Goal: Task Accomplishment & Management: Complete application form

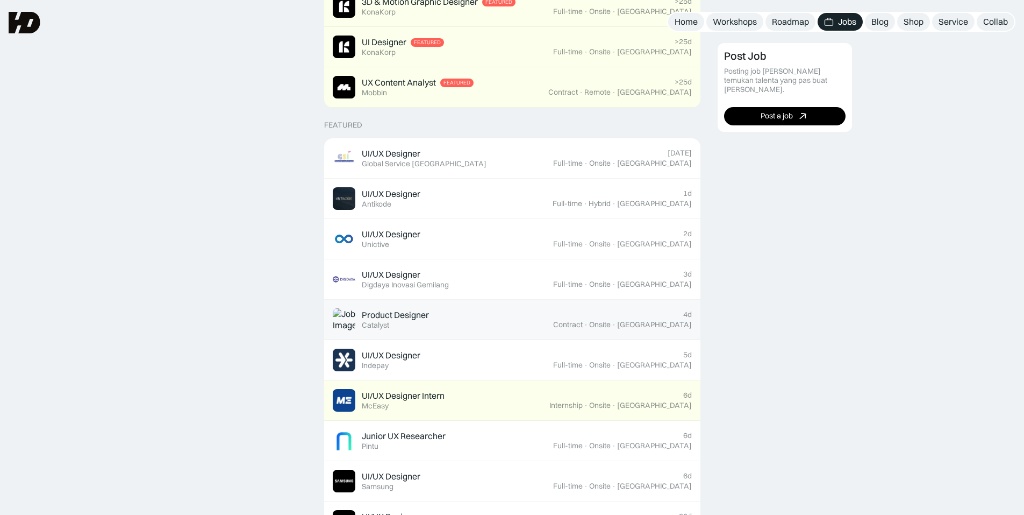
scroll to position [323, 0]
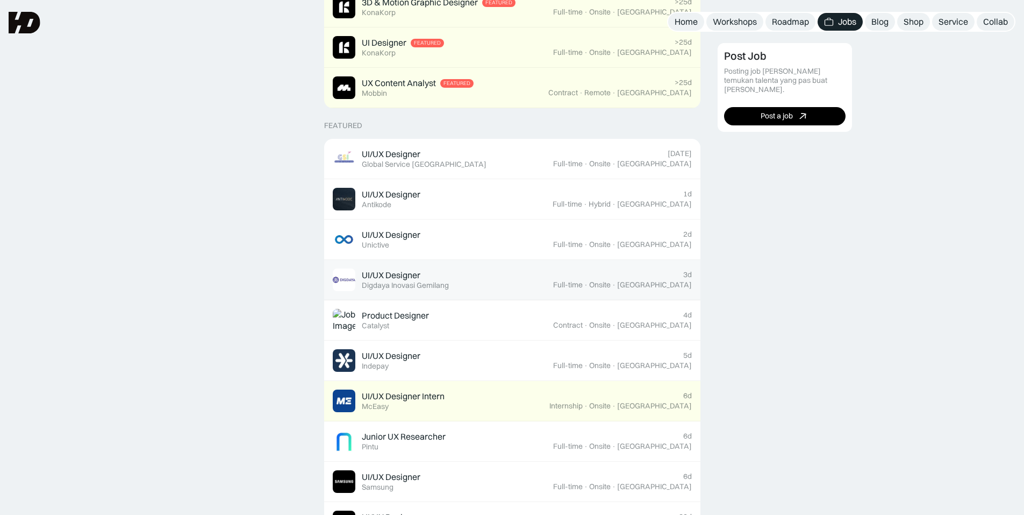
click at [407, 286] on div "Digdaya Inovasi Gemilang" at bounding box center [405, 285] width 87 height 9
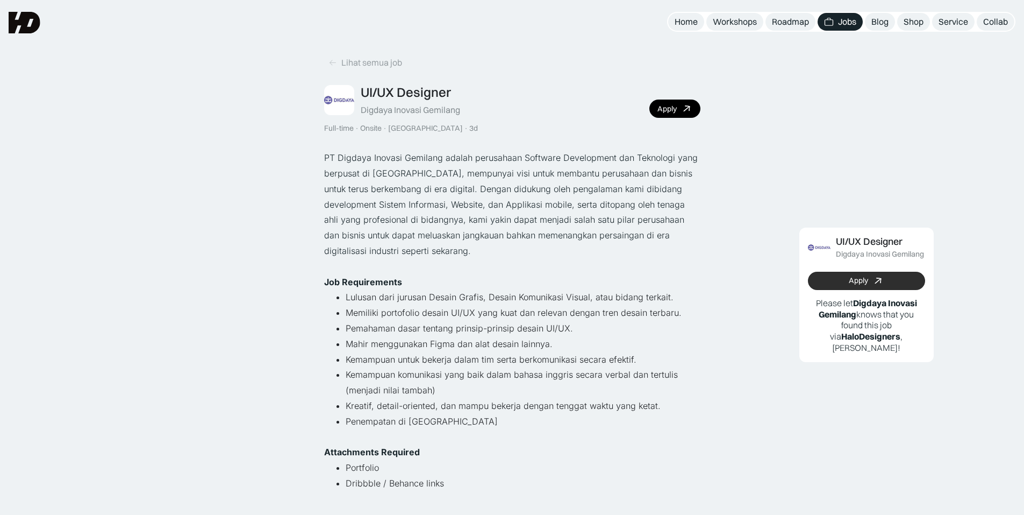
click at [903, 276] on link "Apply" at bounding box center [866, 281] width 117 height 18
click at [341, 59] on div "Lihat semua job" at bounding box center [371, 62] width 61 height 11
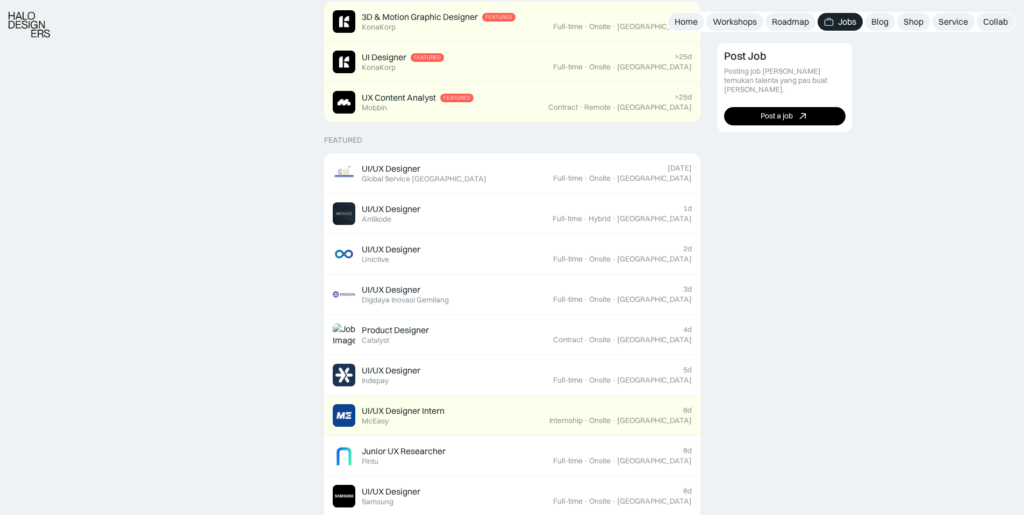
scroll to position [323, 0]
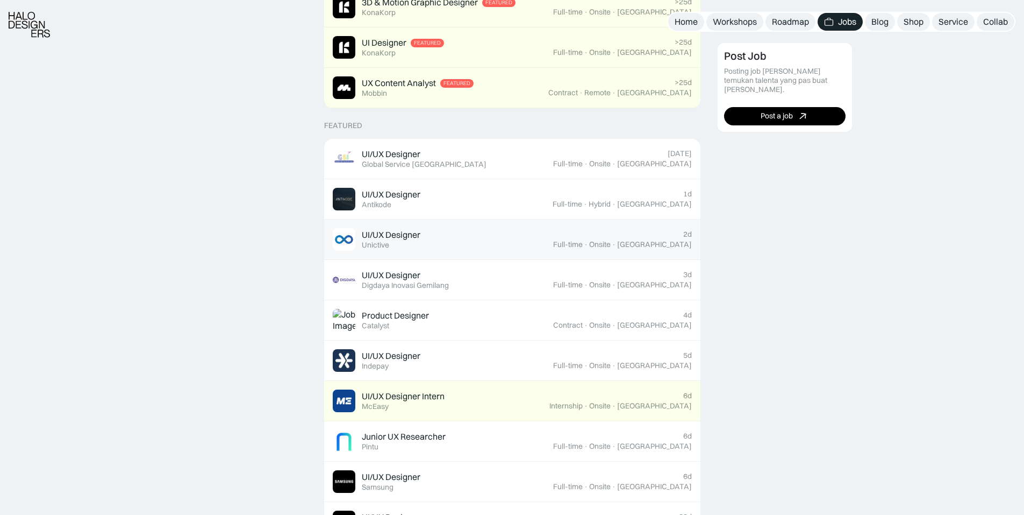
click at [464, 241] on div "UI/UX Designer Featured Unictive" at bounding box center [443, 239] width 220 height 23
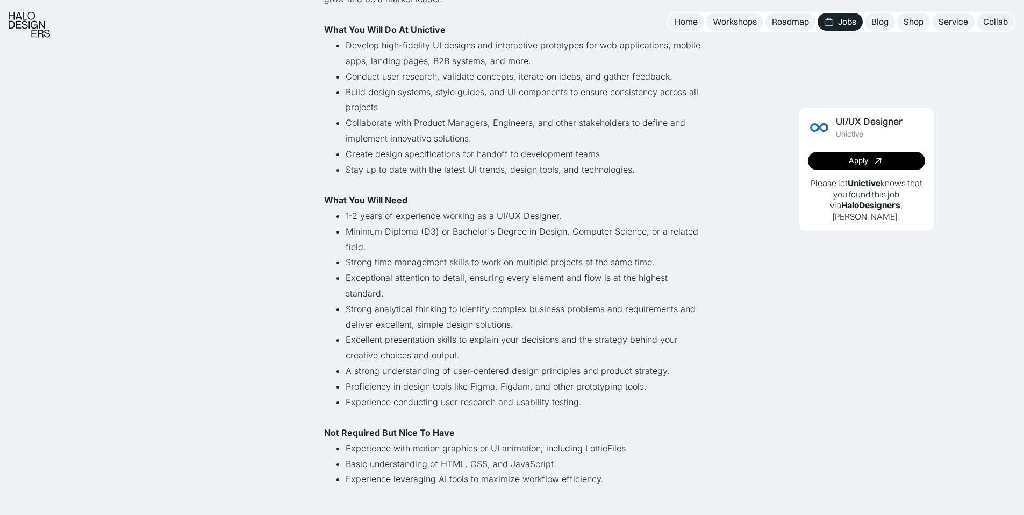
scroll to position [215, 0]
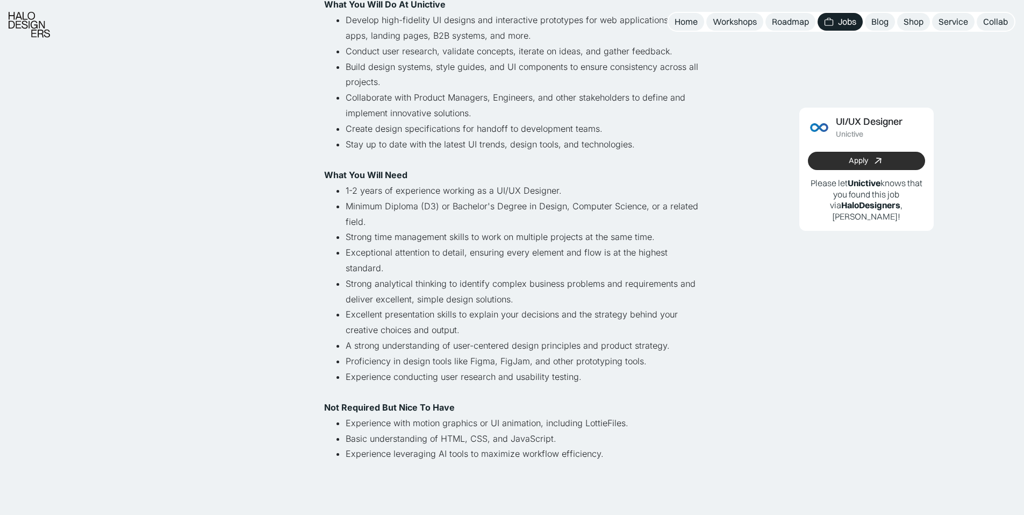
click at [878, 165] on icon at bounding box center [879, 161] width 16 height 16
click at [826, 161] on link "Apply" at bounding box center [866, 161] width 117 height 18
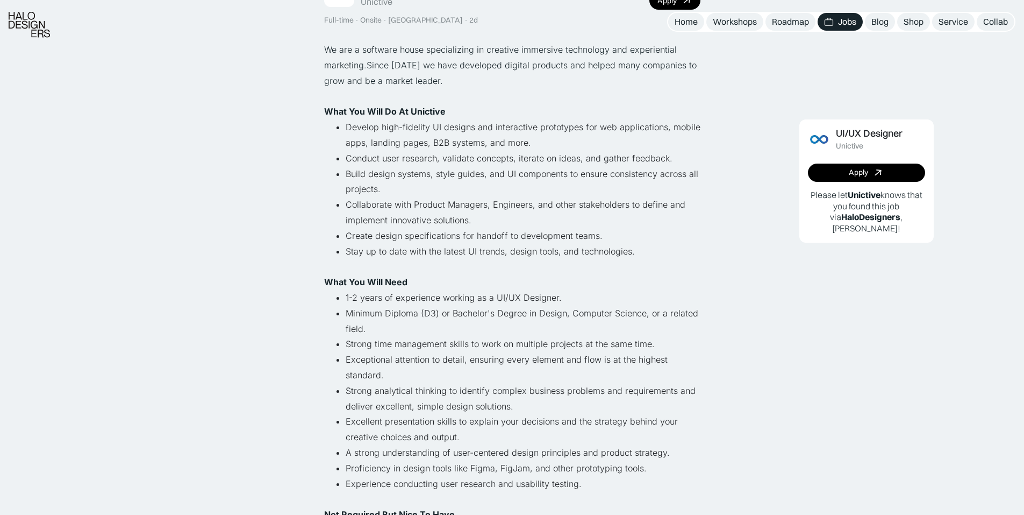
scroll to position [0, 0]
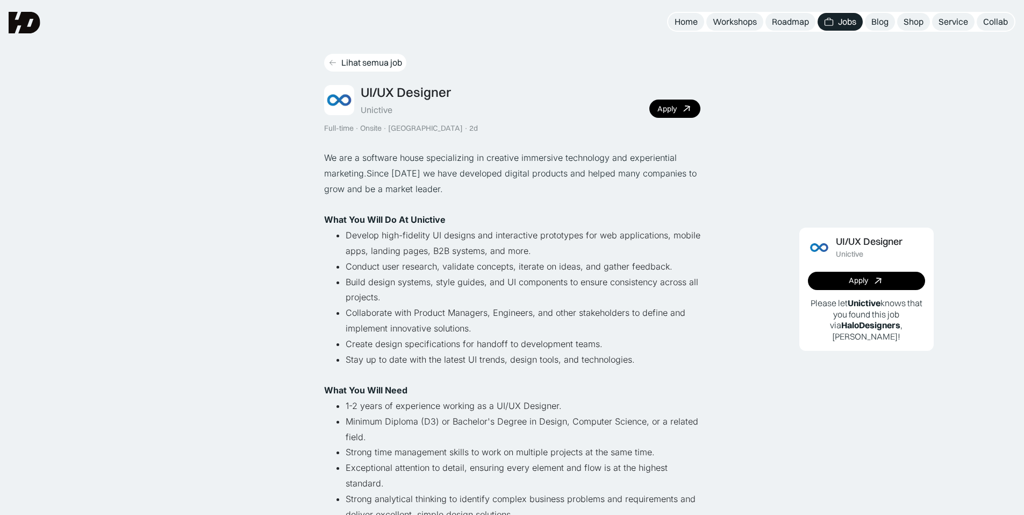
click at [362, 58] on div "Lihat semua job" at bounding box center [371, 62] width 61 height 11
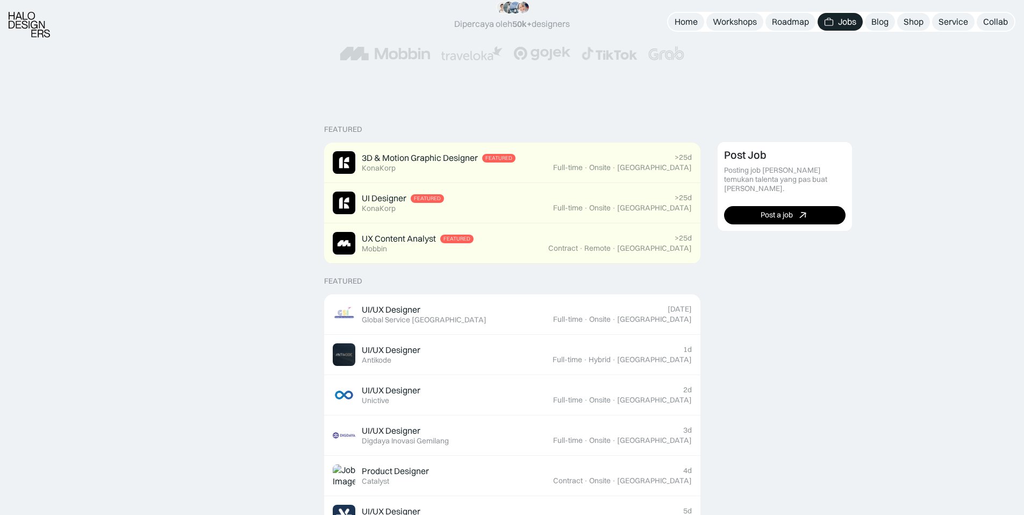
scroll to position [215, 0]
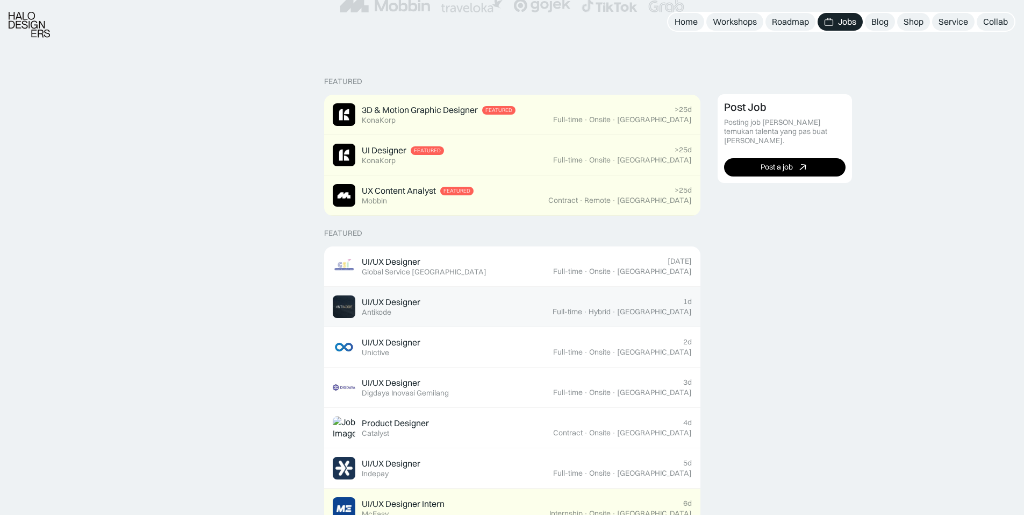
click at [463, 310] on div "UI/UX Designer Featured Antikode" at bounding box center [443, 306] width 220 height 23
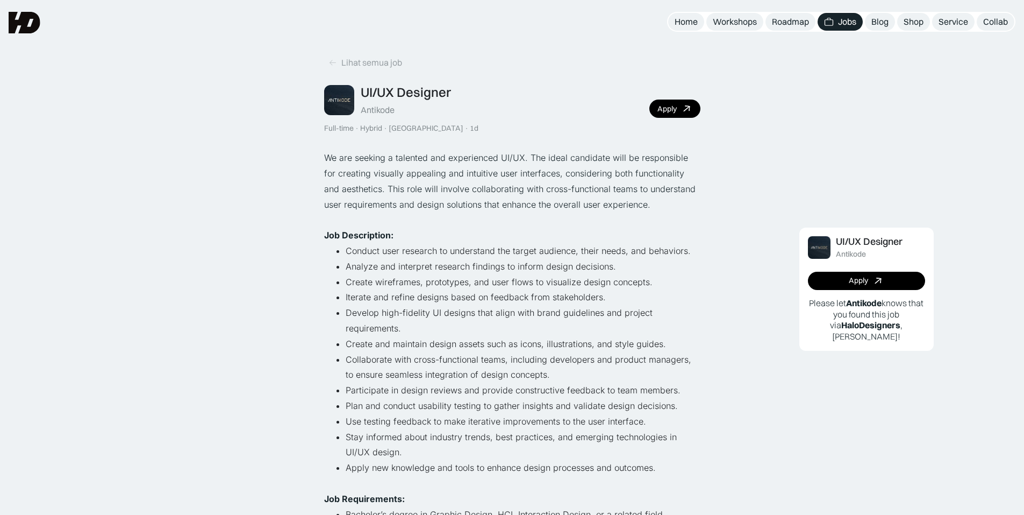
click at [374, 110] on div "Antikode" at bounding box center [378, 109] width 34 height 11
